Goal: Find specific page/section: Find specific page/section

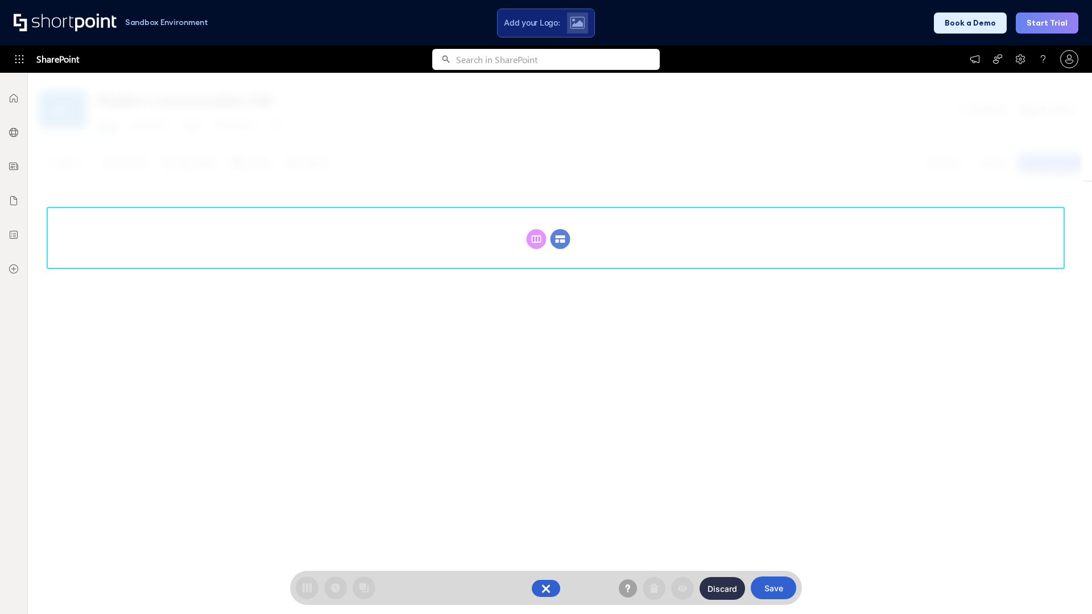
scroll to position [156, 0]
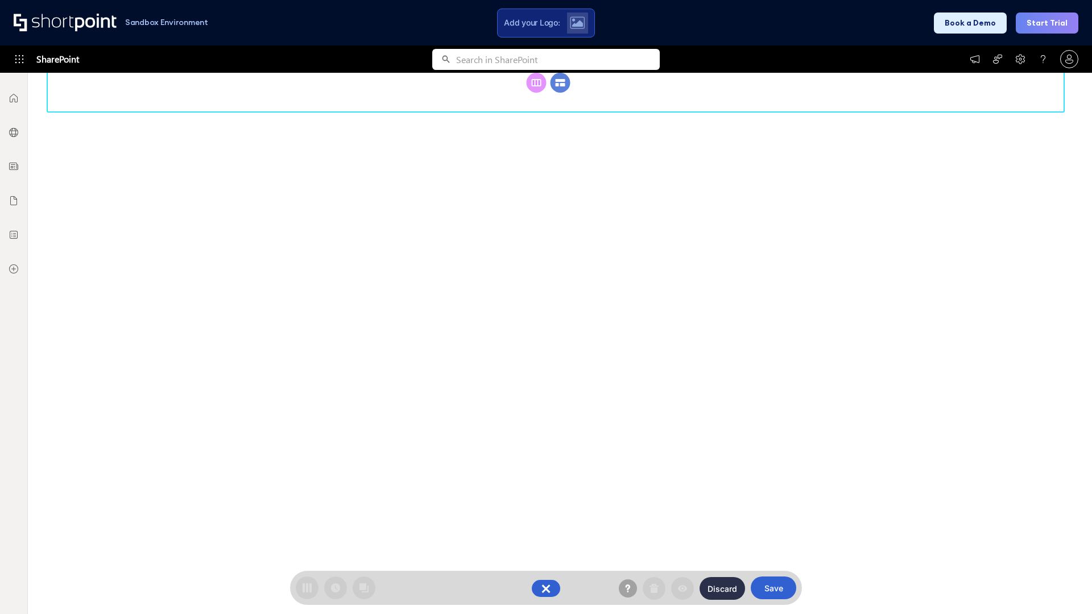
click at [560, 93] on circle at bounding box center [561, 83] width 20 height 20
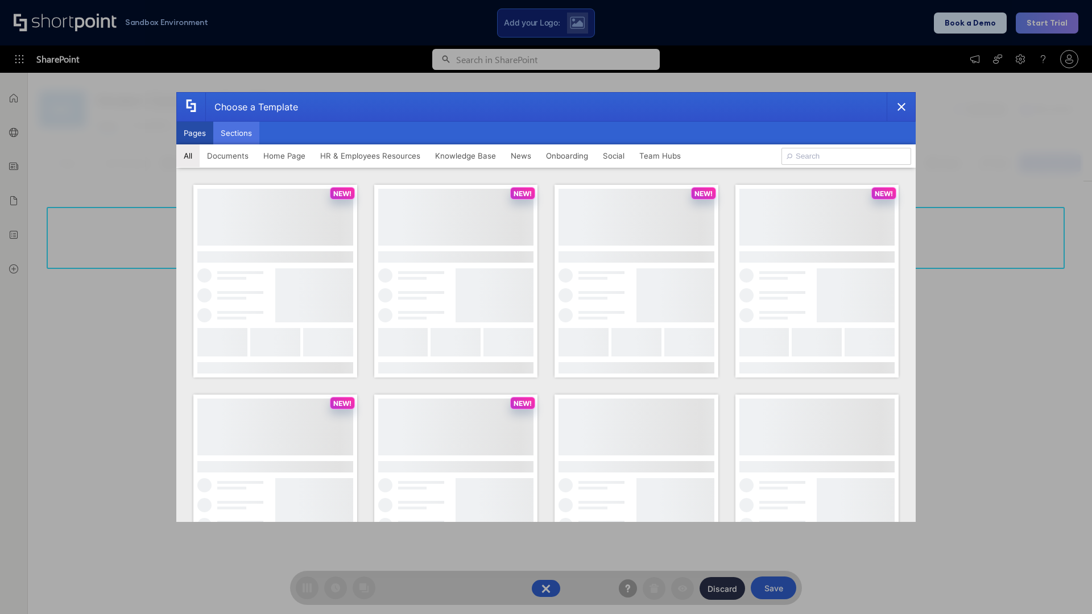
click at [236, 133] on button "Sections" at bounding box center [236, 133] width 46 height 23
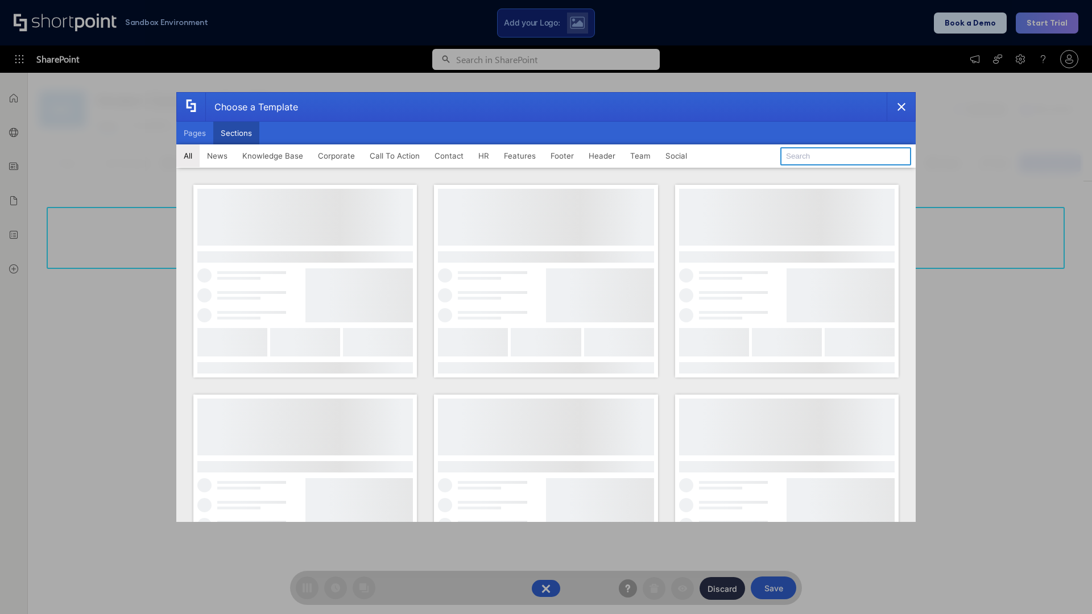
type input "Meet The Team 2"
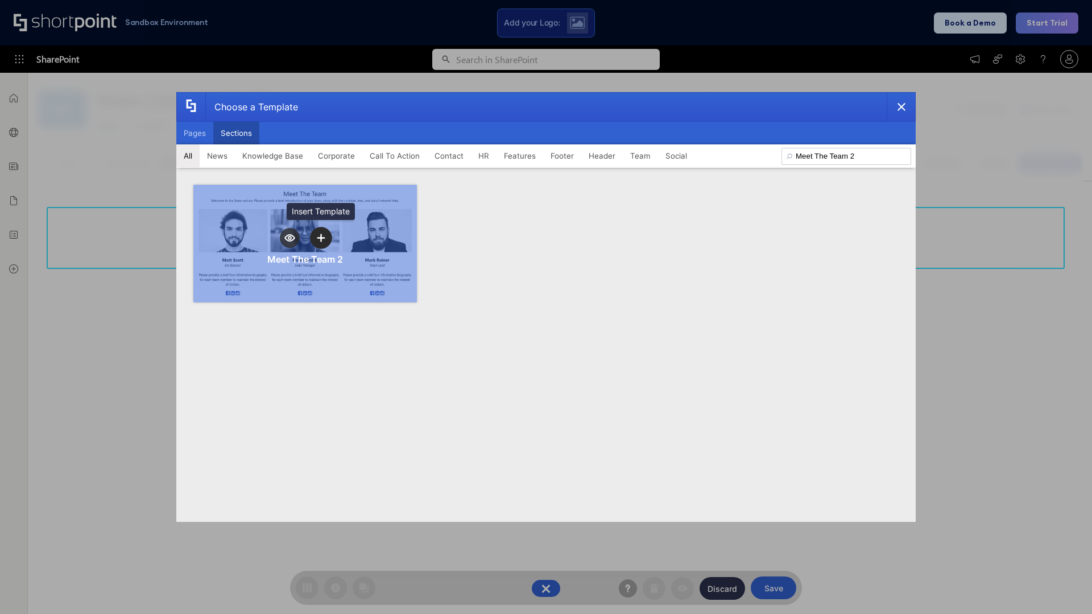
click at [321, 238] on icon "template selector" at bounding box center [321, 238] width 8 height 8
